Goal: Information Seeking & Learning: Learn about a topic

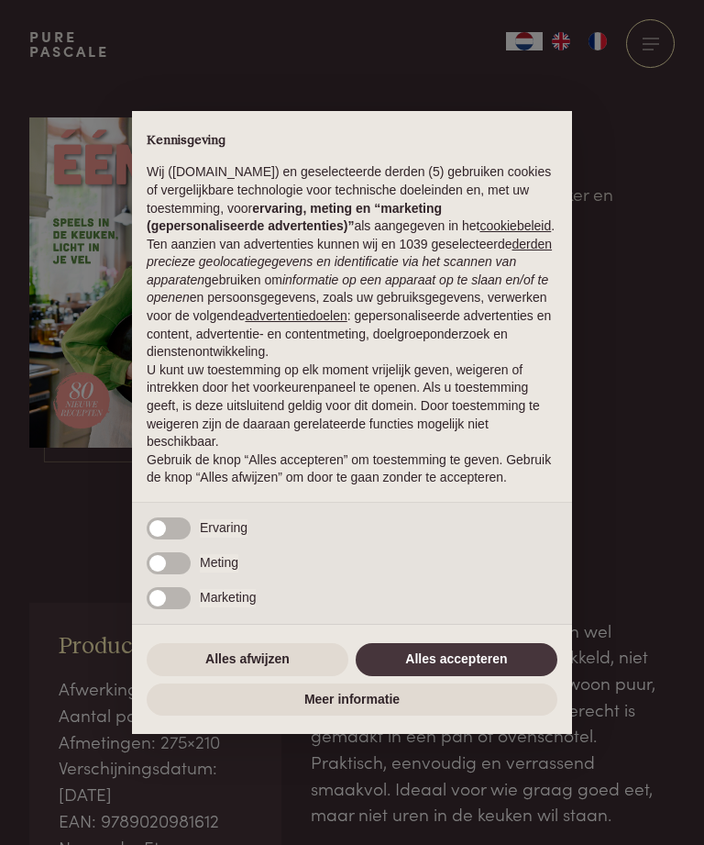
click at [254, 675] on button "Alles afwijzen" at bounding box center [248, 659] width 202 height 33
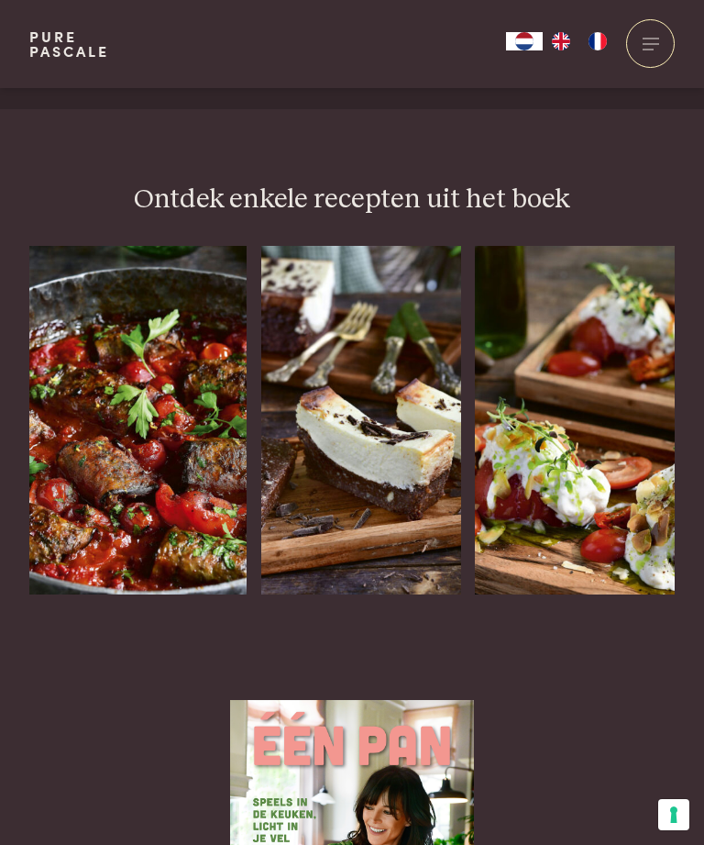
scroll to position [2332, 0]
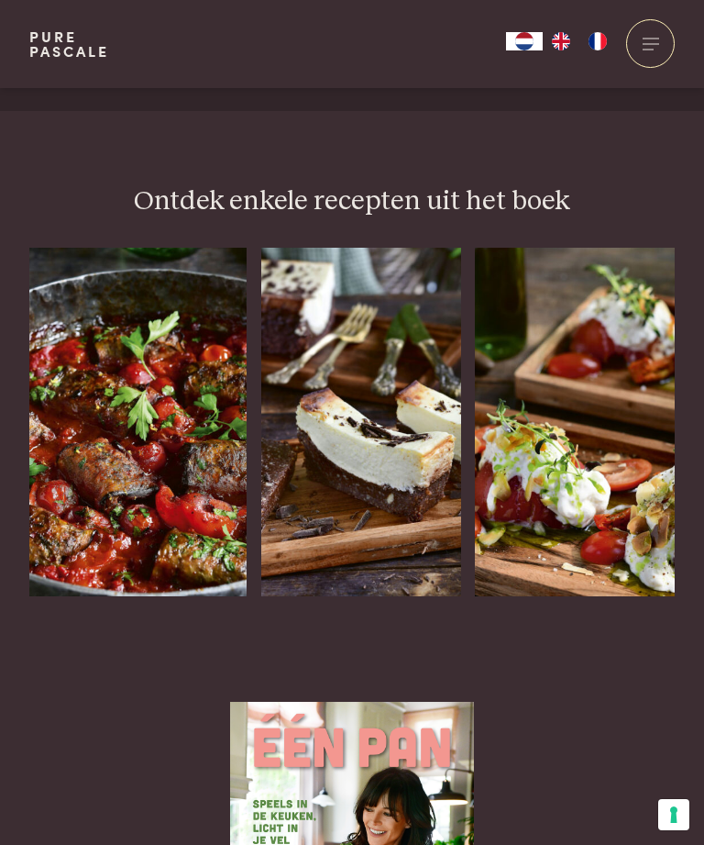
click at [145, 596] on div "Aubergine-gehaktrolletjes in tomatensaus" at bounding box center [137, 596] width 217 height 0
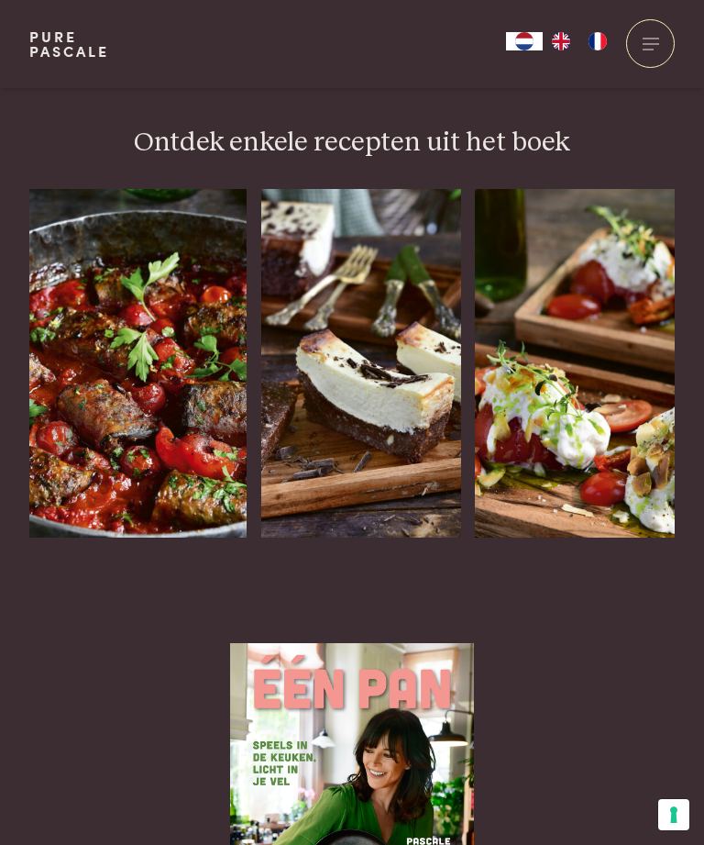
click at [403, 357] on img at bounding box center [361, 363] width 200 height 348
click at [604, 345] on img at bounding box center [575, 363] width 200 height 348
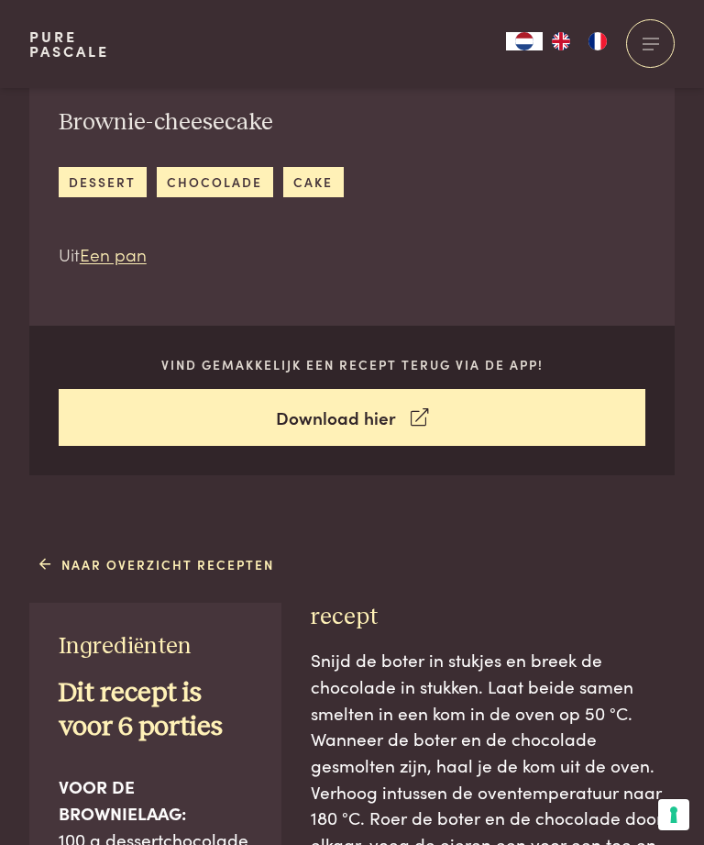
scroll to position [480, 0]
